Goal: Task Accomplishment & Management: Manage account settings

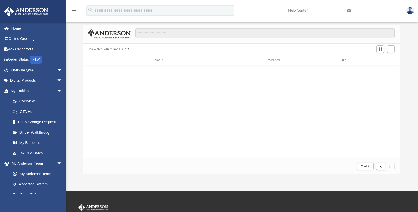
scroll to position [99, 313]
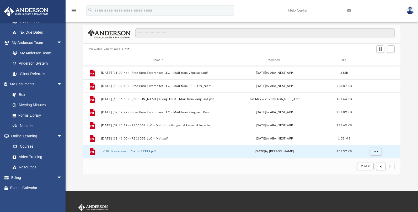
click at [114, 48] on button "Viewable-ClientDocs" at bounding box center [104, 49] width 31 height 5
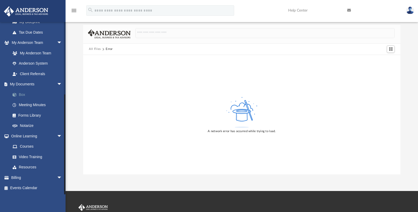
click at [21, 94] on link "Box" at bounding box center [38, 94] width 63 height 10
click at [24, 93] on link "Box" at bounding box center [38, 94] width 63 height 10
click at [22, 95] on link "Box" at bounding box center [38, 94] width 63 height 10
click at [22, 83] on link "My Documents arrow_drop_down" at bounding box center [37, 84] width 66 height 10
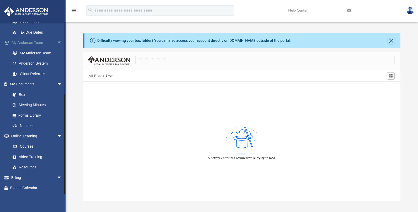
click at [57, 43] on span "arrow_drop_down" at bounding box center [62, 43] width 10 height 11
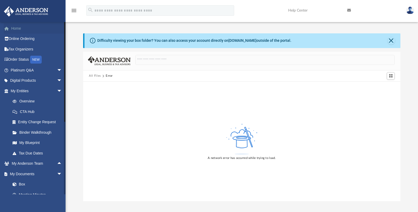
click at [15, 26] on link "Home" at bounding box center [37, 28] width 66 height 10
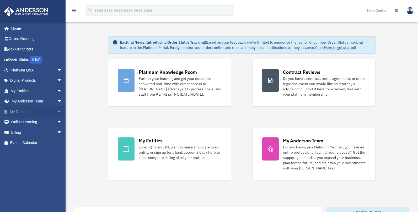
click at [29, 110] on link "My Documents arrow_drop_down" at bounding box center [37, 111] width 66 height 10
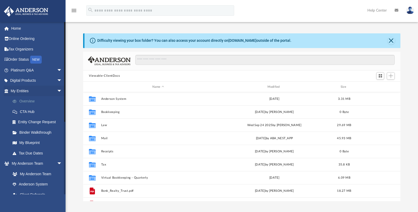
scroll to position [25, 0]
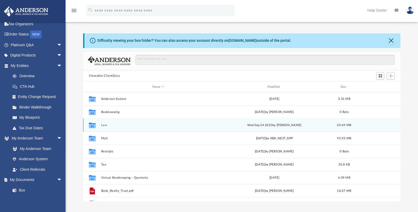
click at [104, 124] on button "Law" at bounding box center [158, 124] width 114 height 3
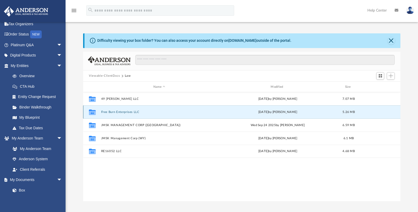
click at [114, 111] on button "Free Burn Enterprises LLC" at bounding box center [159, 111] width 116 height 3
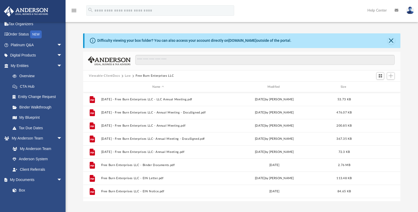
scroll to position [62, 0]
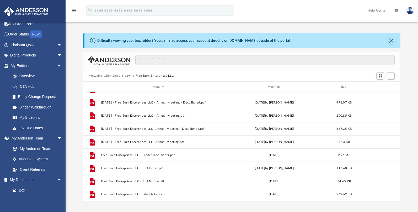
click at [373, 28] on div "Difficulty viewing your box folder? You can also access your account directly o…" at bounding box center [242, 111] width 352 height 179
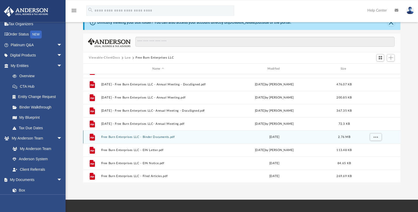
scroll to position [27, 0]
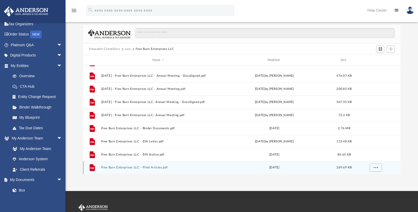
click at [146, 167] on button "Free Burn Enterprises LLC - Filed Articles.pdf" at bounding box center [158, 167] width 114 height 3
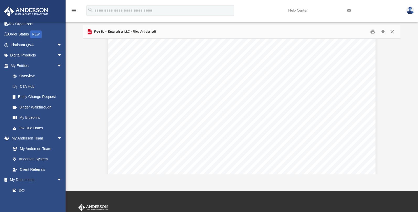
scroll to position [1146, 0]
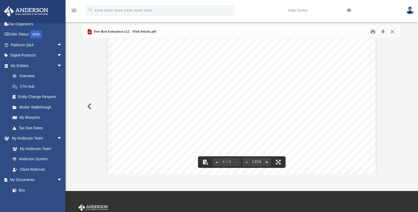
click at [394, 31] on button "Close" at bounding box center [391, 32] width 9 height 8
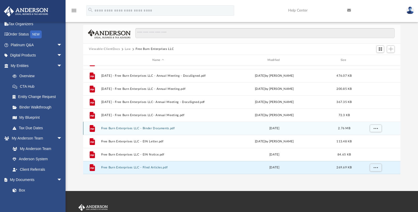
click at [151, 127] on button "Free Burn Enterprises LLC - Binder Documents.pdf" at bounding box center [158, 127] width 114 height 3
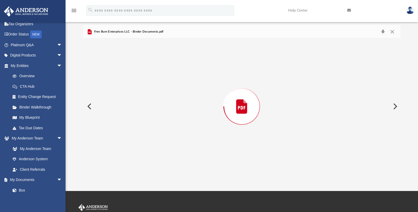
scroll to position [21598, 0]
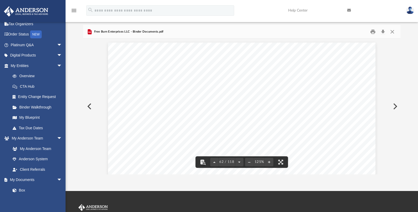
drag, startPoint x: 398, startPoint y: 108, endPoint x: 398, endPoint y: 151, distance: 42.8
click at [398, 162] on div "Operating Agreement of Free Burn Enterprises LLC Page 45 of 45 (g) Acceptance E…" at bounding box center [241, 106] width 317 height 135
drag, startPoint x: 398, startPoint y: 108, endPoint x: 399, endPoint y: 152, distance: 43.8
click at [399, 152] on div "Operating Agreement of Free Burn Enterprises LLC Page 45 of 45 (g) Acceptance E…" at bounding box center [241, 106] width 317 height 135
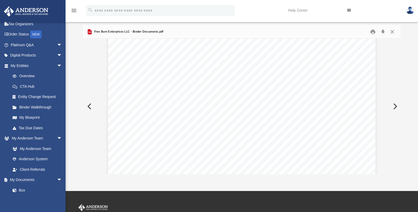
scroll to position [23212, 0]
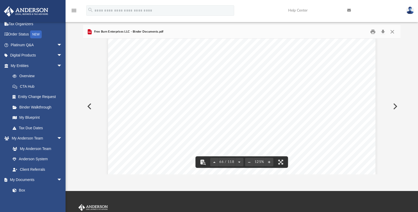
drag, startPoint x: 397, startPoint y: 112, endPoint x: 401, endPoint y: 116, distance: 5.4
click at [399, 125] on div "Operating Agreement of Free Burn Enterprises LLC Page 45 of 45 (g) Acceptance E…" at bounding box center [241, 106] width 317 height 135
drag, startPoint x: 398, startPoint y: 112, endPoint x: 399, endPoint y: 132, distance: 20.2
click at [399, 132] on div "Operating Agreement of Free Burn Enterprises LLC Page 45 of 45 (g) Acceptance E…" at bounding box center [241, 106] width 317 height 135
click at [399, 111] on button "Preview" at bounding box center [395, 106] width 12 height 15
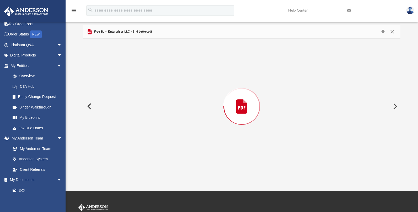
drag, startPoint x: 399, startPoint y: 111, endPoint x: 398, endPoint y: 115, distance: 3.8
click at [398, 114] on div "Preview" at bounding box center [241, 106] width 317 height 135
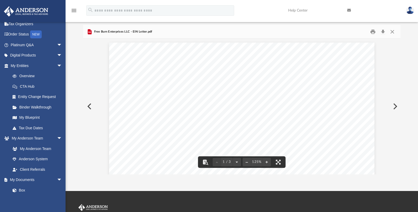
click at [89, 105] on button "Preview" at bounding box center [89, 106] width 12 height 15
click at [393, 33] on button "Close" at bounding box center [391, 32] width 9 height 8
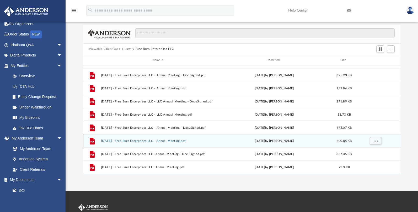
scroll to position [0, 0]
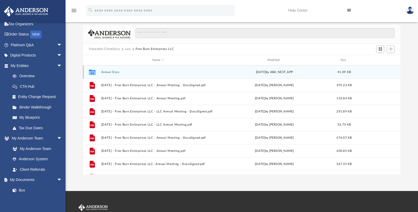
click at [108, 72] on button "Annual Docs" at bounding box center [158, 71] width 114 height 3
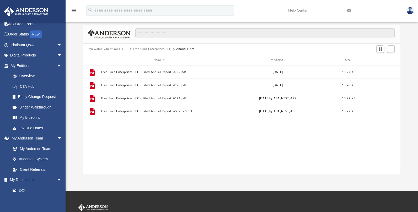
click at [144, 49] on button "Free Burn Enterprises LLC" at bounding box center [152, 49] width 38 height 5
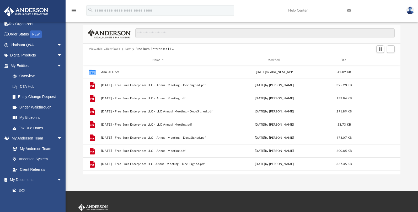
click at [127, 50] on button "Law" at bounding box center [128, 49] width 6 height 5
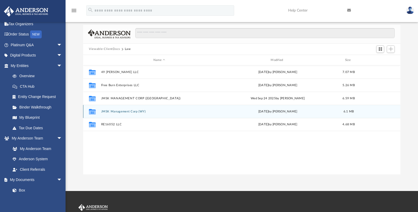
click at [123, 110] on button "JMSK Management Corp (WY)" at bounding box center [159, 111] width 116 height 3
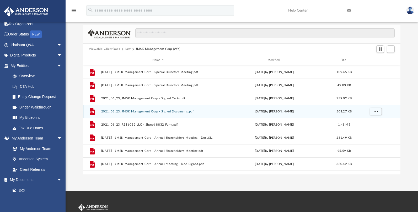
click at [130, 110] on button "2021_06_23_JMSK Management Corp - Signed Documents.pdf" at bounding box center [158, 111] width 114 height 3
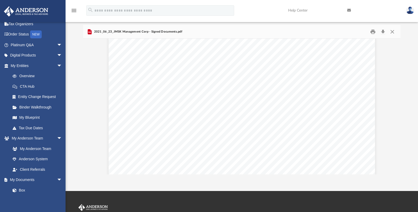
scroll to position [6551, 0]
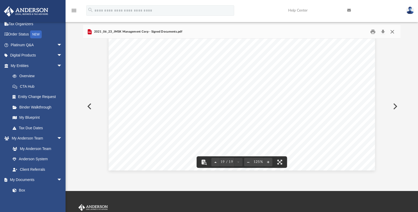
click at [394, 31] on button "Close" at bounding box center [391, 32] width 9 height 8
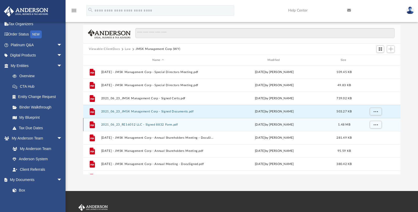
click at [119, 124] on button "2021_06_23_RE16052 LLC - Signed 8832 Form.pdf" at bounding box center [158, 124] width 114 height 3
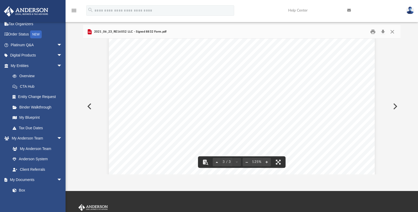
scroll to position [715, 0]
click at [394, 31] on button "Close" at bounding box center [391, 32] width 9 height 8
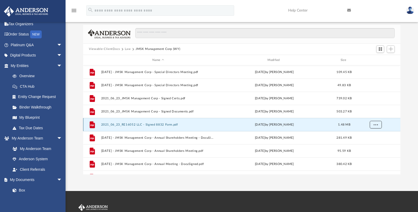
click at [377, 123] on span "More options" at bounding box center [376, 124] width 4 height 3
click at [410, 63] on div "Difficulty viewing your box folder? You can also access your account directly o…" at bounding box center [242, 91] width 352 height 168
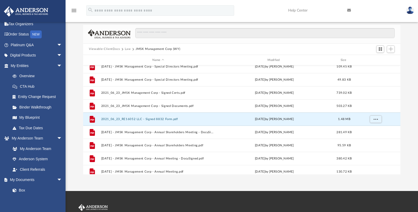
scroll to position [0, 0]
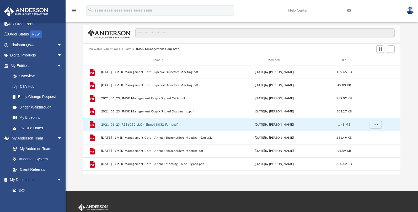
click at [127, 47] on button "Law" at bounding box center [128, 49] width 6 height 5
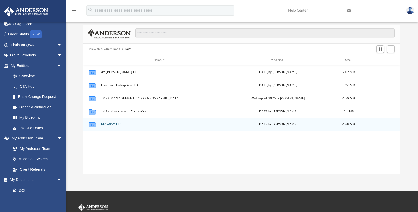
click at [110, 123] on button "RE16052 LLC" at bounding box center [159, 124] width 116 height 3
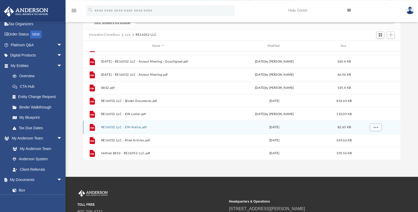
scroll to position [54, 0]
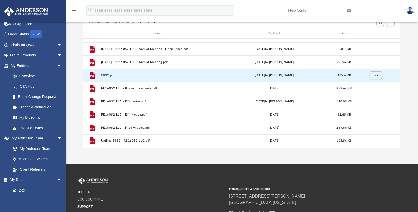
click at [106, 74] on button "8832.pdf" at bounding box center [158, 74] width 114 height 3
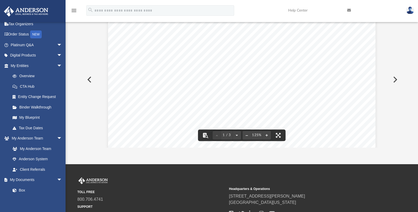
scroll to position [0, 0]
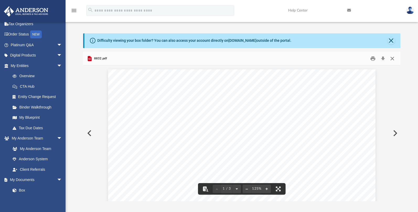
click at [394, 57] on button "Close" at bounding box center [391, 58] width 9 height 8
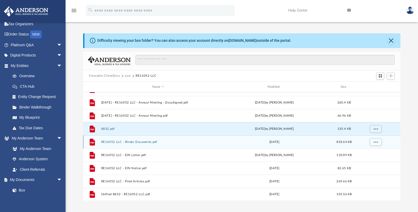
click at [109, 141] on button "RE16052 LLC - Binder Documents.pdf" at bounding box center [158, 141] width 114 height 3
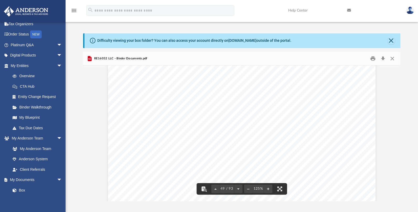
scroll to position [17063, 0]
click at [393, 56] on button "Close" at bounding box center [391, 58] width 9 height 8
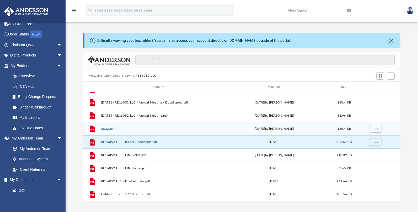
click at [105, 127] on button "8832.pdf" at bounding box center [158, 128] width 114 height 3
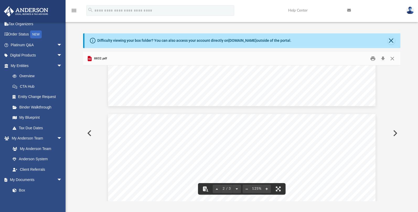
scroll to position [327, 0]
click at [393, 56] on button "Close" at bounding box center [391, 58] width 9 height 8
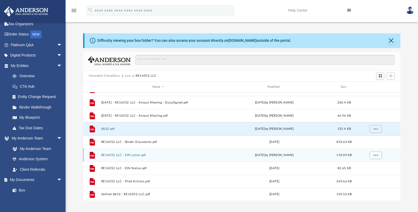
click at [134, 156] on button "RE16052 LLC - EIN Letter.pdf" at bounding box center [158, 154] width 114 height 3
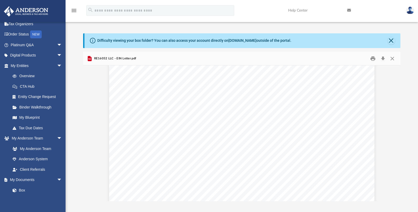
scroll to position [0, 0]
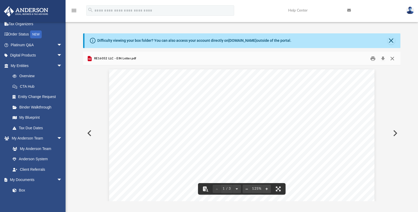
click at [393, 58] on button "Close" at bounding box center [391, 58] width 9 height 8
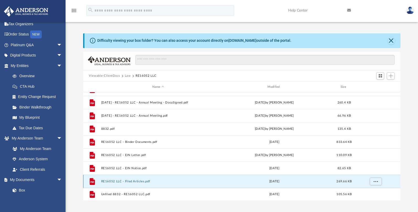
click at [136, 181] on button "RE16052 LLC - Filed Articles.pdf" at bounding box center [158, 180] width 114 height 3
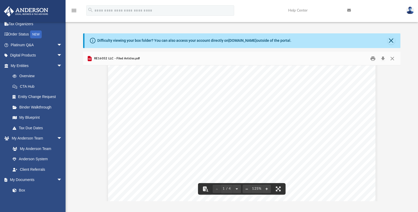
scroll to position [61, 0]
click at [393, 57] on button "Close" at bounding box center [391, 58] width 9 height 8
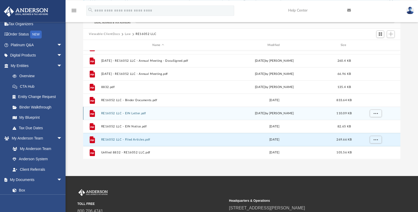
scroll to position [54, 0]
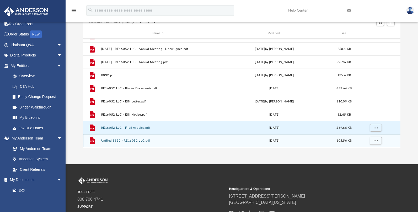
click at [130, 140] on button "Unfiled 8832 - RE16052 LLC.pdf" at bounding box center [158, 140] width 114 height 3
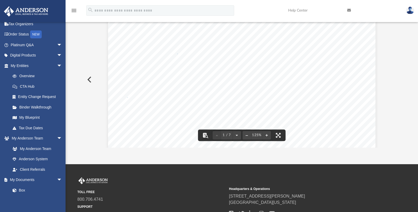
scroll to position [0, 0]
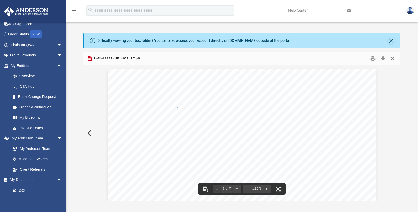
click at [393, 59] on button "Close" at bounding box center [391, 58] width 9 height 8
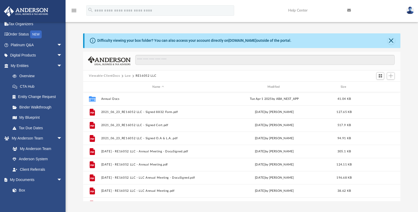
click at [127, 75] on button "Law" at bounding box center [128, 75] width 6 height 5
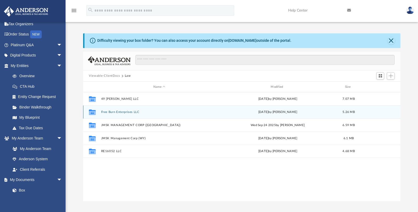
click at [115, 110] on button "Free Burn Enterprises LLC" at bounding box center [159, 111] width 116 height 3
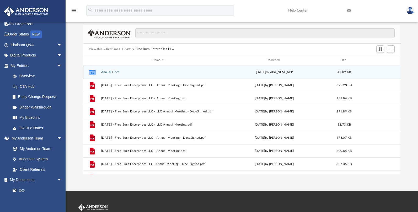
click at [108, 72] on button "Annual Docs" at bounding box center [158, 71] width 114 height 3
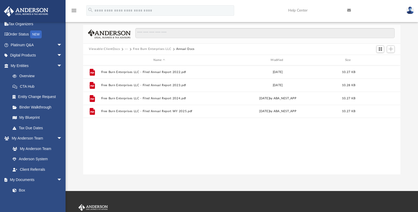
click at [148, 48] on button "Free Burn Enterprises LLC" at bounding box center [152, 49] width 38 height 5
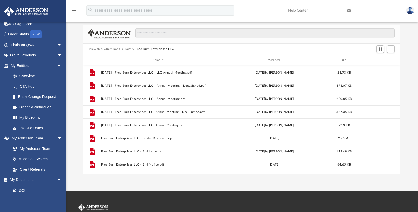
scroll to position [62, 0]
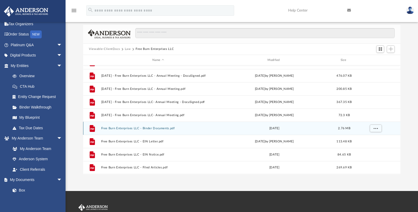
click at [124, 127] on button "Free Burn Enterprises LLC - Binder Documents.pdf" at bounding box center [158, 127] width 114 height 3
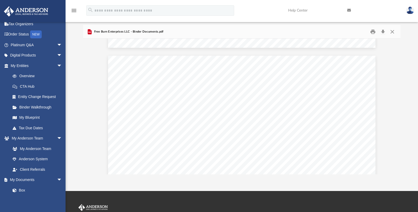
scroll to position [716, 0]
click at [318, 13] on link "Help Center" at bounding box center [313, 10] width 59 height 21
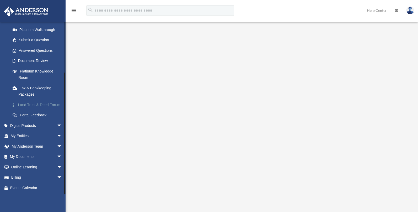
scroll to position [67, 0]
click at [31, 157] on link "My Documents arrow_drop_down" at bounding box center [37, 156] width 66 height 10
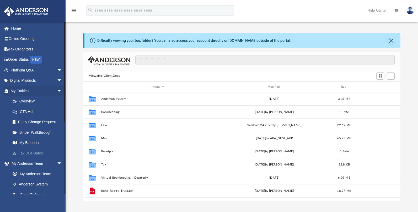
scroll to position [115, 313]
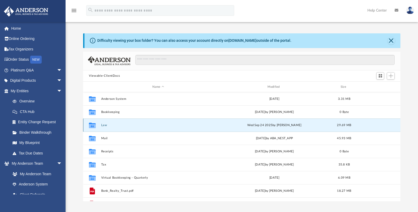
click at [103, 125] on button "Law" at bounding box center [158, 124] width 114 height 3
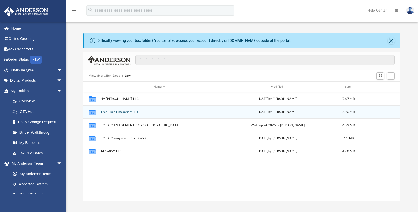
click at [119, 111] on button "Free Burn Enterprises LLC" at bounding box center [159, 111] width 116 height 3
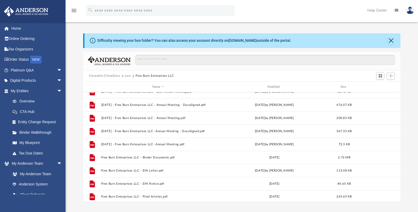
scroll to position [62, 0]
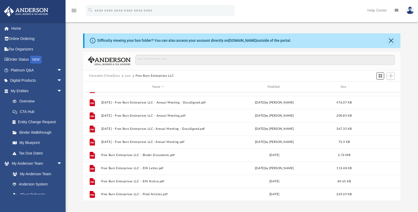
click at [380, 76] on span "Switch to Grid View" at bounding box center [380, 75] width 4 height 4
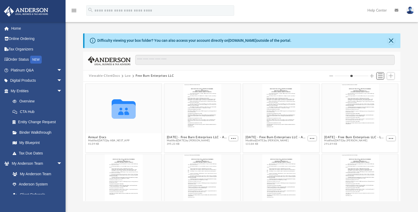
scroll to position [115, 313]
click at [381, 76] on span "Switch to List View" at bounding box center [380, 75] width 4 height 4
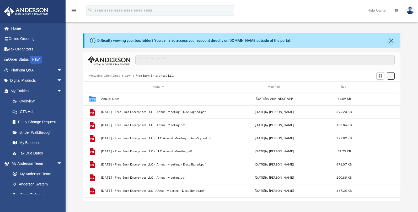
click at [390, 75] on span "Add" at bounding box center [391, 75] width 4 height 4
click at [381, 87] on li "Upload" at bounding box center [383, 87] width 17 height 6
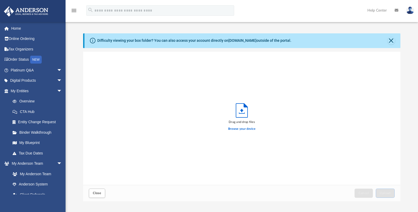
scroll to position [129, 313]
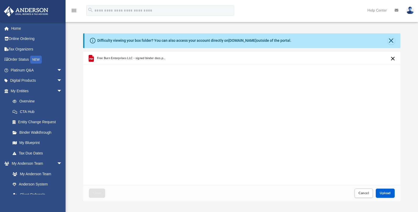
click at [410, 68] on div "Difficulty viewing your box folder? You can also access your account directly o…" at bounding box center [242, 117] width 352 height 168
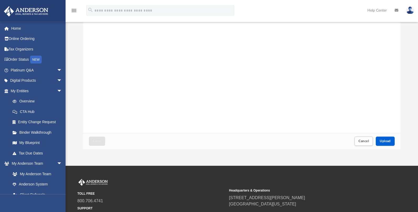
scroll to position [54, 0]
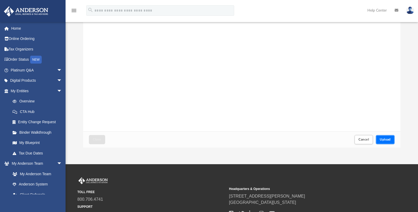
click at [386, 138] on button "Upload" at bounding box center [385, 139] width 19 height 9
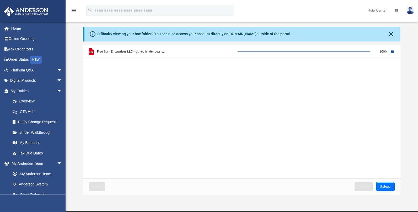
scroll to position [0, 0]
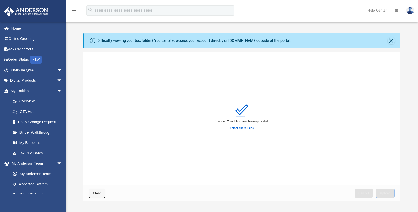
click at [101, 192] on span "Close" at bounding box center [97, 192] width 8 height 3
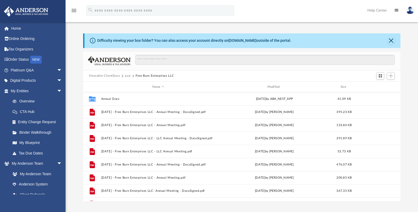
click at [126, 75] on button "Law" at bounding box center [128, 75] width 6 height 5
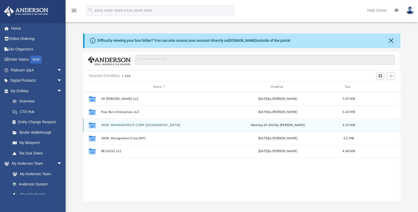
click at [127, 125] on button "JMSK MANAGEMENT CORP ([GEOGRAPHIC_DATA])" at bounding box center [159, 124] width 116 height 3
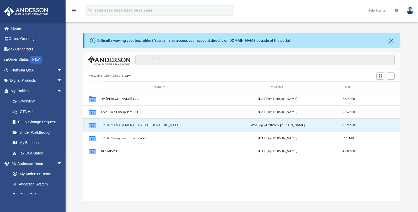
click at [127, 125] on button "JMSK MANAGEMENT CORP (MA)" at bounding box center [159, 124] width 116 height 3
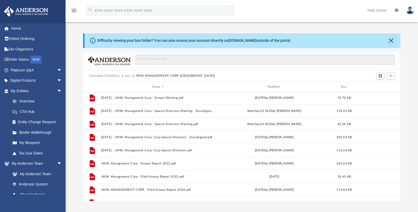
scroll to position [337, 0]
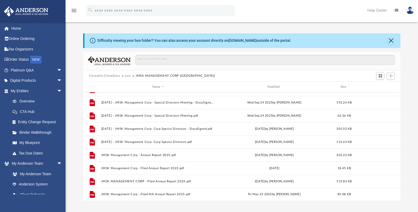
click at [127, 75] on button "Law" at bounding box center [128, 75] width 6 height 5
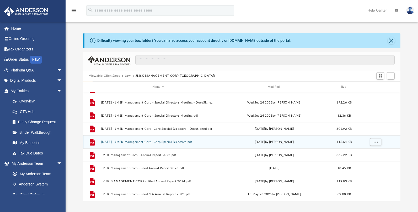
scroll to position [0, 0]
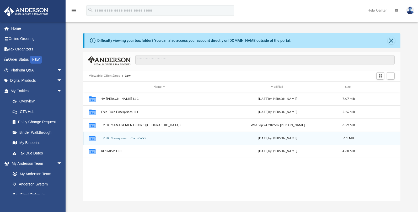
click at [127, 138] on button "JMSK Management Corp (WY)" at bounding box center [159, 137] width 116 height 3
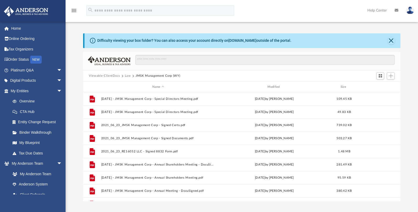
click at [127, 74] on button "Law" at bounding box center [128, 75] width 6 height 5
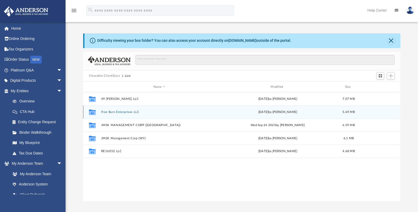
click at [119, 110] on div "Collaborated Folder Free Burn Enterprises LLC today by Maureen Bonk 5.69 MB" at bounding box center [241, 111] width 317 height 13
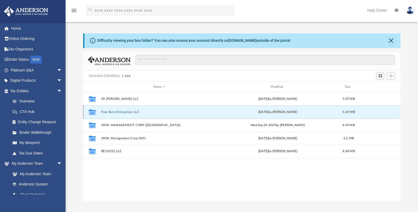
click at [123, 111] on button "Free Burn Enterprises LLC" at bounding box center [159, 111] width 116 height 3
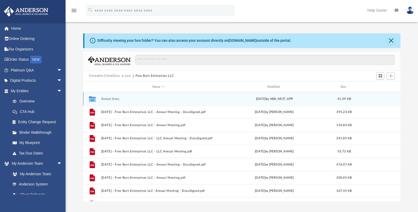
click at [109, 98] on button "Annual Docs" at bounding box center [158, 98] width 114 height 3
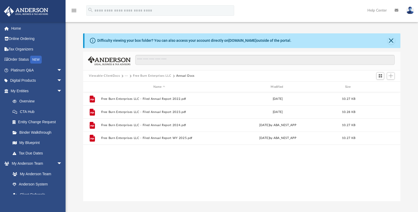
click at [150, 75] on button "Free Burn Enterprises LLC" at bounding box center [152, 75] width 38 height 5
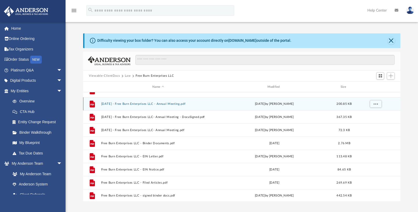
scroll to position [75, 0]
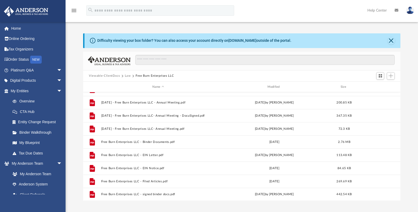
click at [127, 74] on button "Law" at bounding box center [128, 75] width 6 height 5
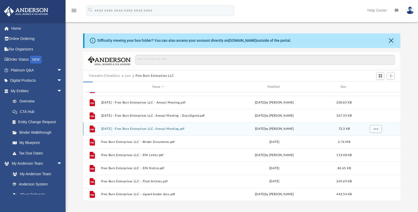
scroll to position [0, 0]
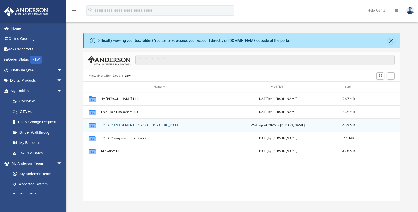
click at [117, 124] on button "JMSK MANAGEMENT CORP (MA)" at bounding box center [159, 124] width 116 height 3
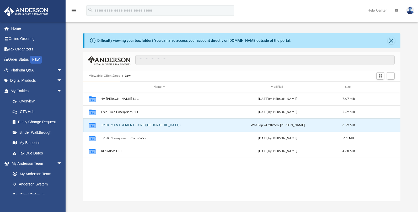
click at [124, 124] on button "JMSK MANAGEMENT CORP (MA)" at bounding box center [159, 124] width 116 height 3
click at [121, 125] on button "JMSK MANAGEMENT CORP (MA)" at bounding box center [159, 124] width 116 height 3
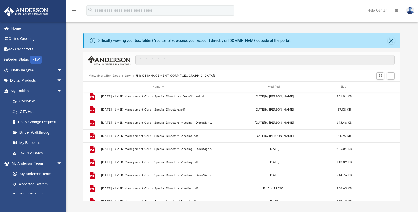
scroll to position [112, 0]
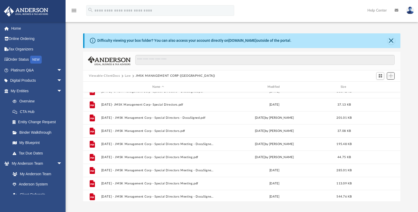
click at [390, 74] on span "Add" at bounding box center [391, 75] width 4 height 4
click at [379, 86] on li "Upload" at bounding box center [383, 87] width 17 height 6
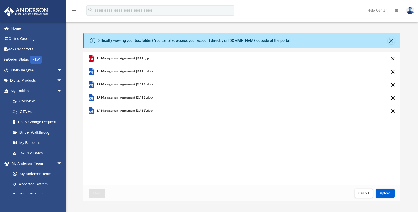
scroll to position [27, 0]
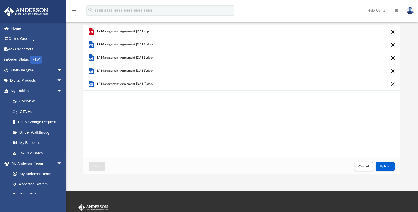
click at [289, 138] on div "LP Management Agreement 6-3-21.pdf LP Management Agreement 8-05-25.docx LP Mana…" at bounding box center [241, 91] width 317 height 133
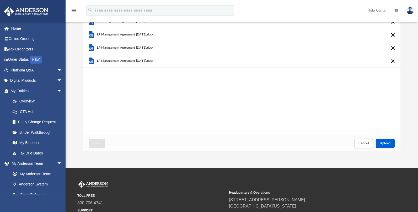
scroll to position [54, 0]
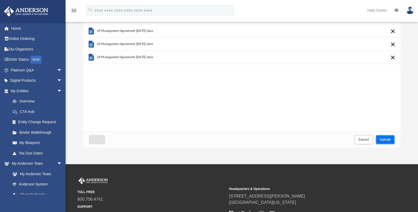
click at [386, 139] on span "Upload" at bounding box center [385, 139] width 11 height 3
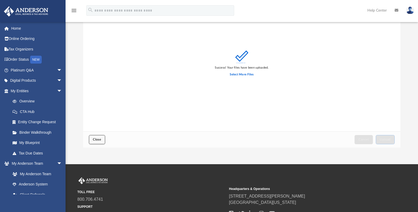
click at [96, 138] on span "Close" at bounding box center [97, 139] width 8 height 3
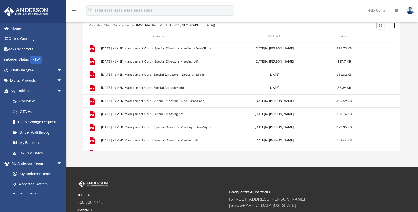
scroll to position [0, 0]
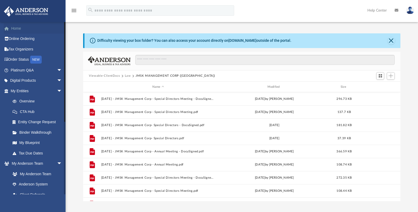
click at [14, 28] on link "Home" at bounding box center [37, 28] width 66 height 10
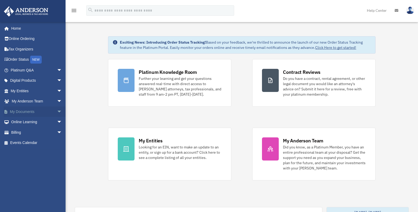
click at [23, 110] on link "My Documents arrow_drop_down" at bounding box center [37, 111] width 66 height 10
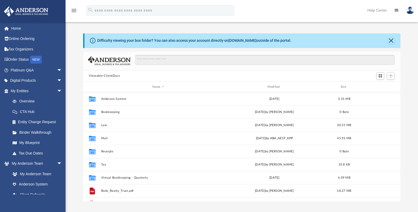
scroll to position [115, 313]
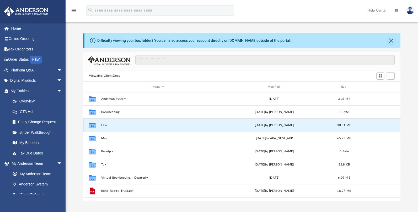
click at [104, 126] on button "Law" at bounding box center [158, 124] width 114 height 3
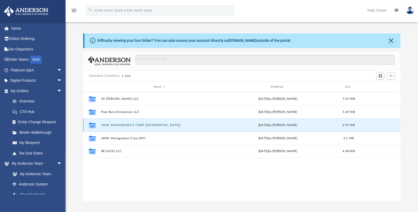
click at [107, 126] on button "JMSK MANAGEMENT CORP (MA)" at bounding box center [159, 124] width 116 height 3
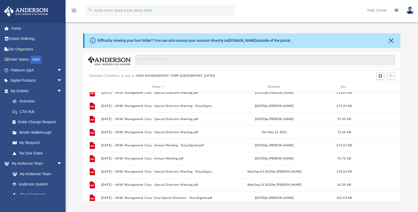
scroll to position [294, 0]
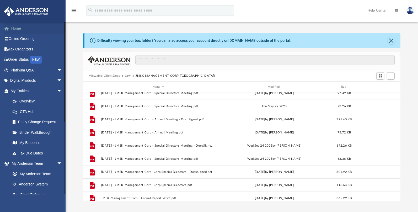
click at [17, 29] on link "Home" at bounding box center [37, 28] width 66 height 10
